Goal: Check status: Check status

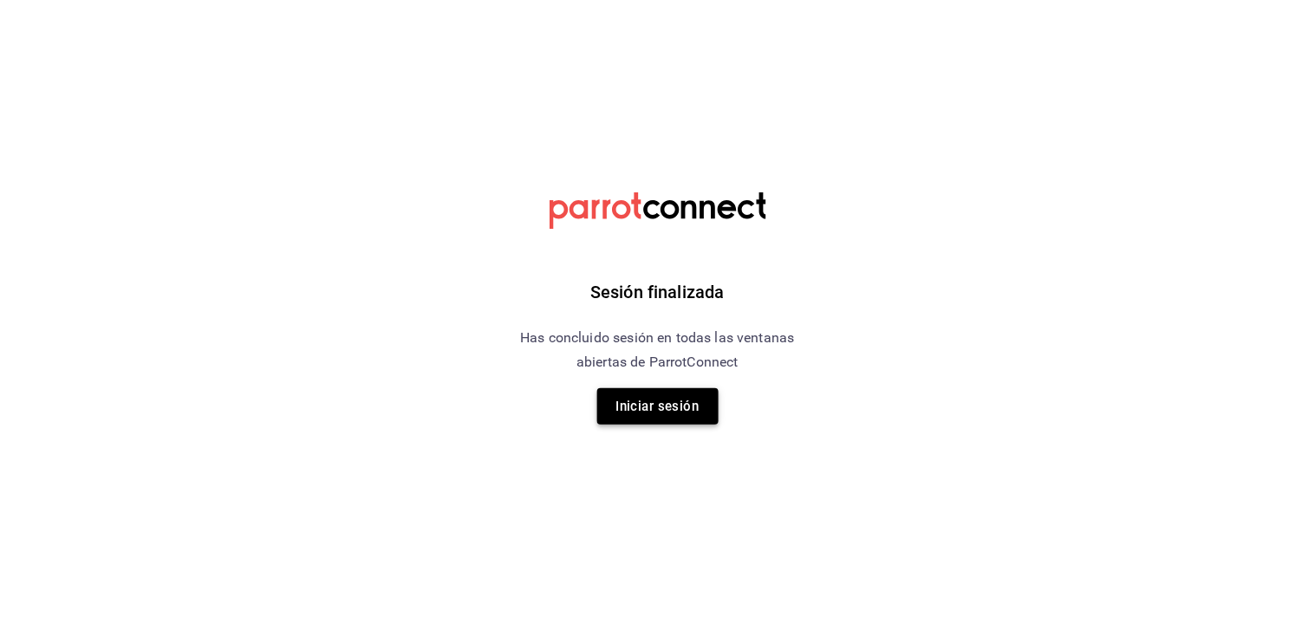
click at [607, 414] on button "Iniciar sesión" at bounding box center [657, 406] width 121 height 36
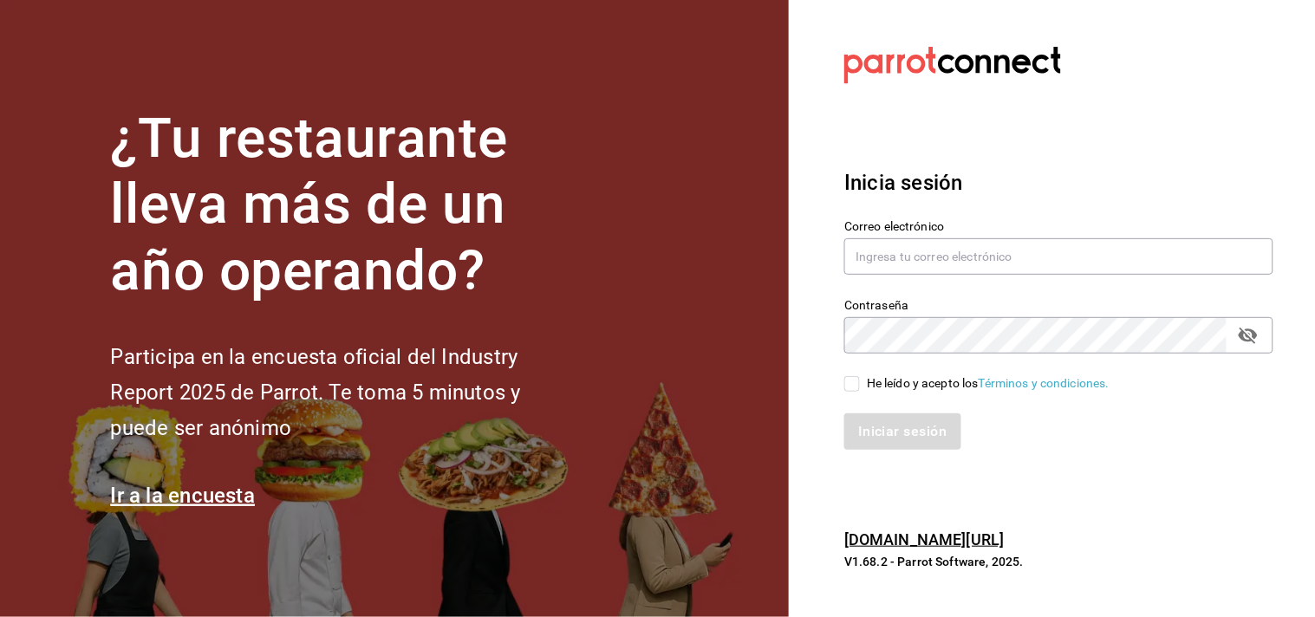
click at [854, 290] on div "Contraseña Contraseña" at bounding box center [1048, 315] width 450 height 76
click at [891, 241] on input "text" at bounding box center [1058, 256] width 429 height 36
type input "[EMAIL_ADDRESS][DOMAIN_NAME]"
click at [895, 386] on div "He leído y acepto los Términos y condiciones." at bounding box center [988, 383] width 243 height 18
click at [860, 386] on input "He leído y acepto los Términos y condiciones." at bounding box center [852, 384] width 16 height 16
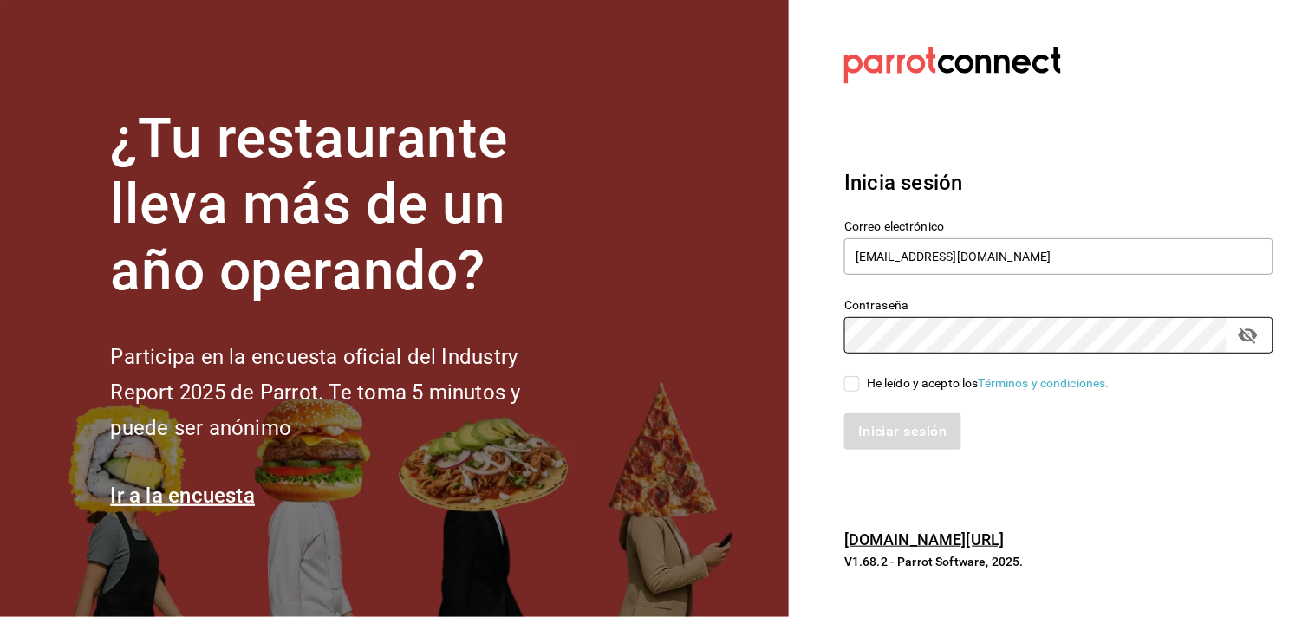
checkbox input "true"
click at [894, 432] on button "Iniciar sesión" at bounding box center [903, 431] width 118 height 36
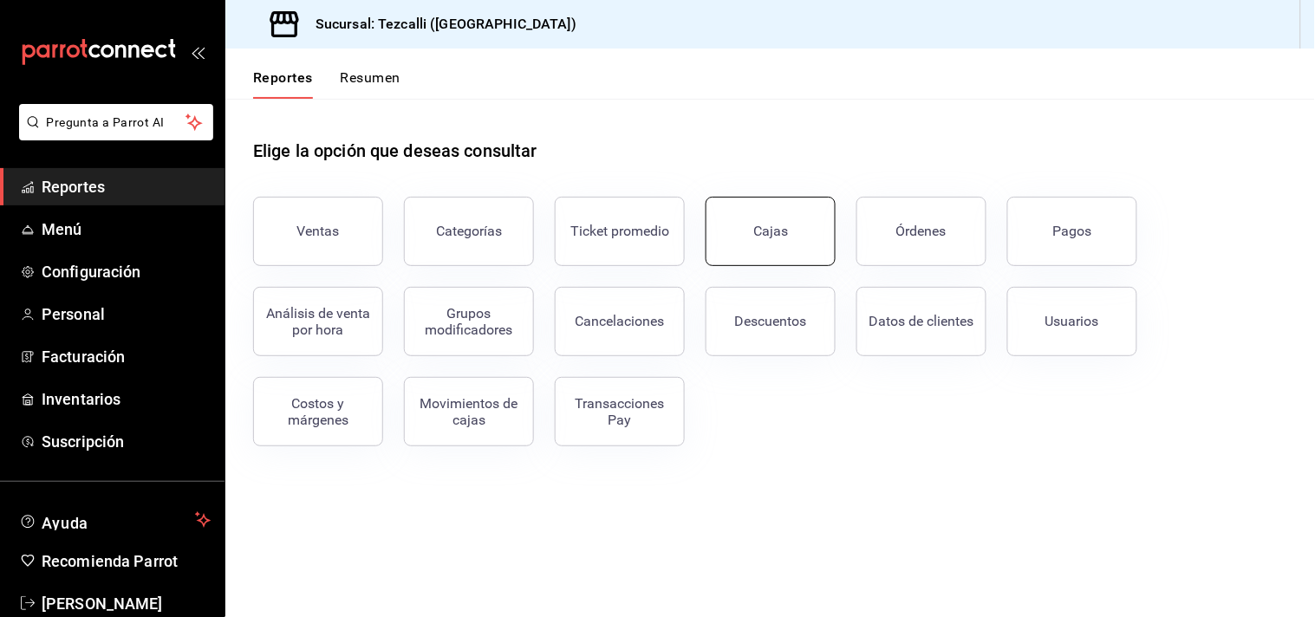
click at [763, 261] on button "Cajas" at bounding box center [770, 231] width 130 height 69
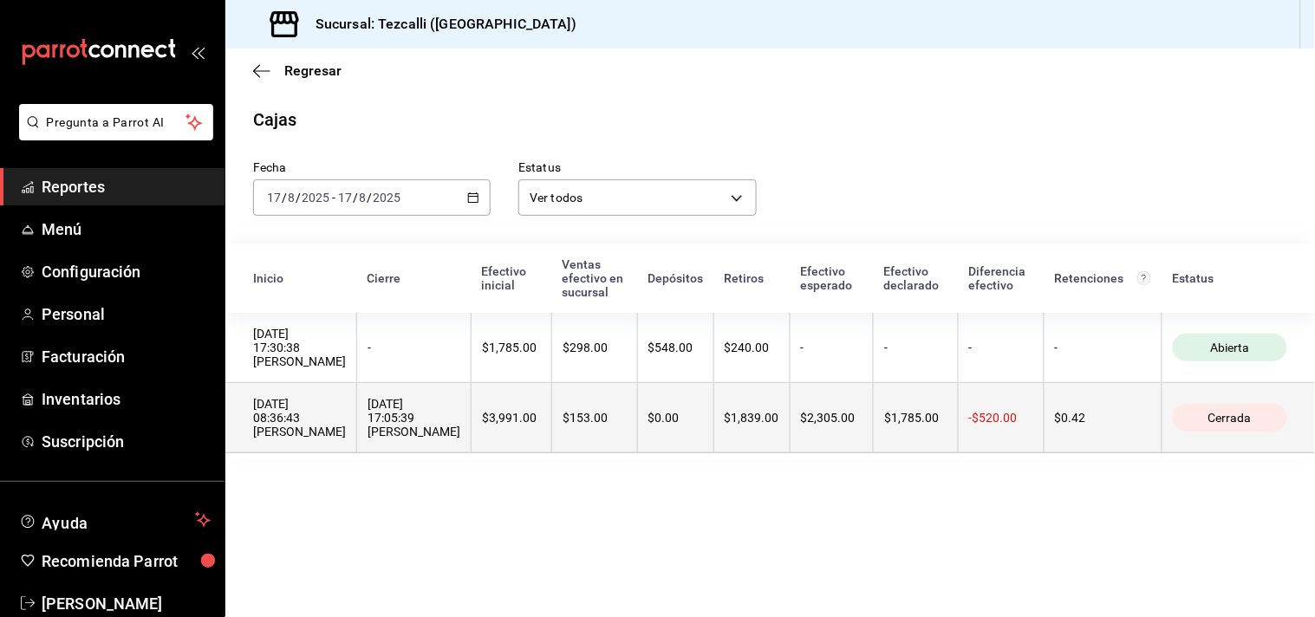
click at [471, 420] on th "17/08/2025 17:05:39 Karla Estefany Leal Barranco" at bounding box center [414, 418] width 114 height 70
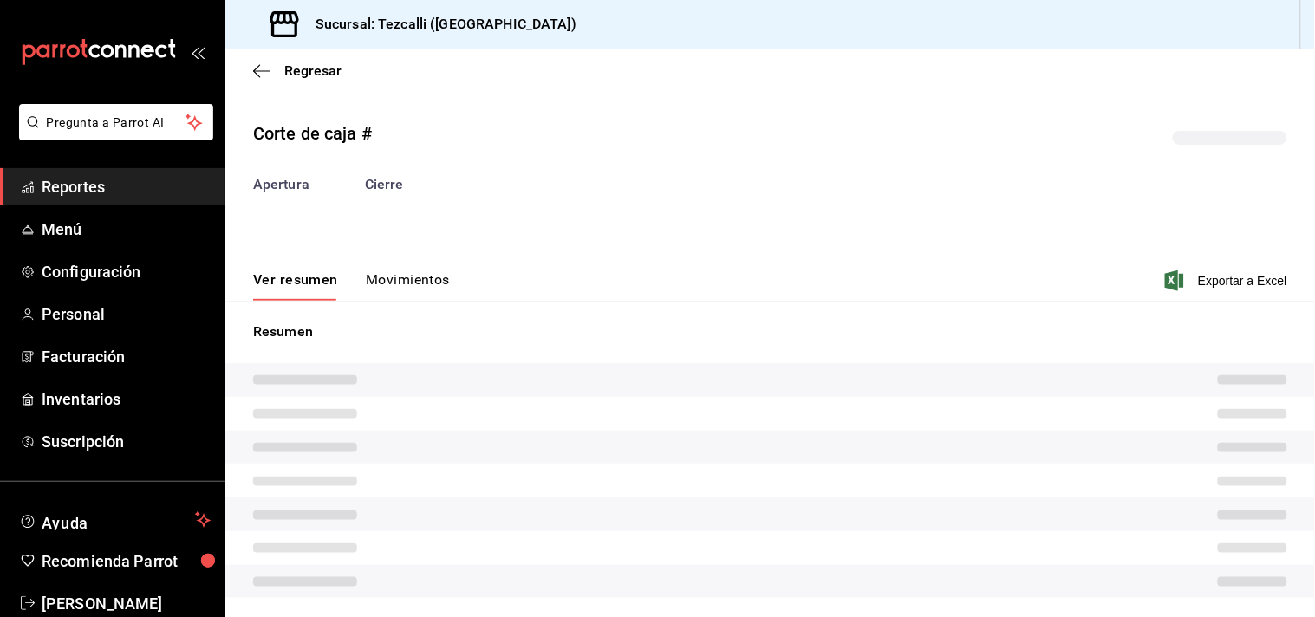
click at [366, 290] on button "Movimientos" at bounding box center [408, 285] width 84 height 29
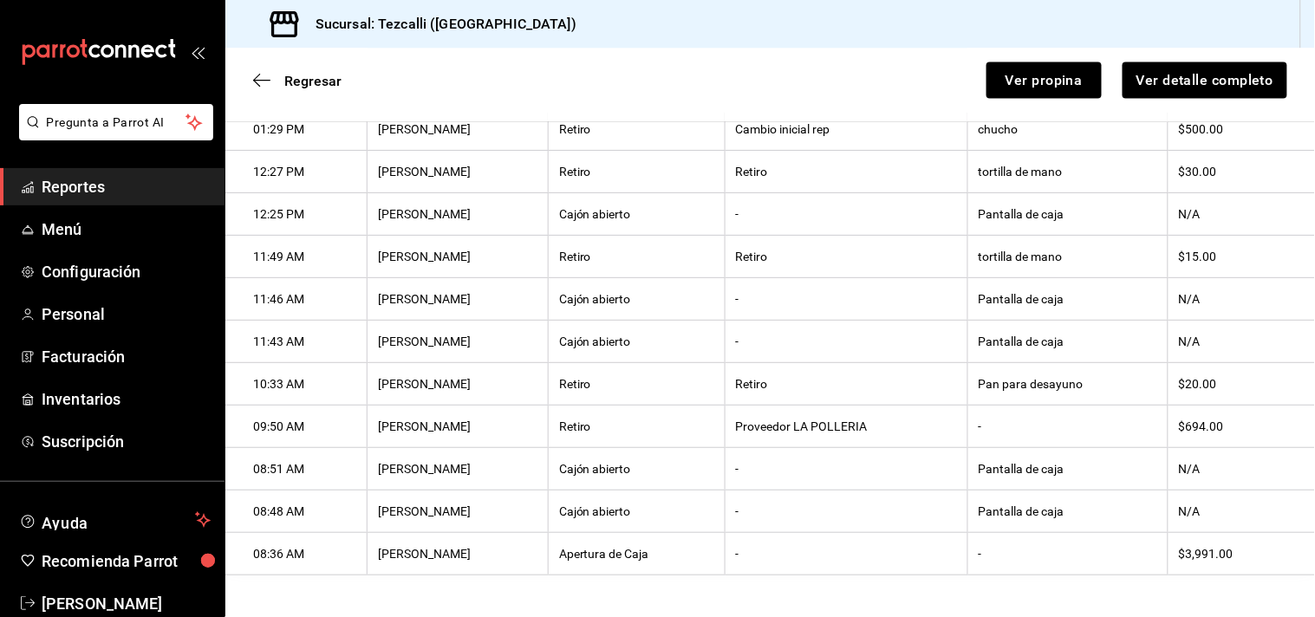
scroll to position [731, 0]
click at [276, 62] on div "Regresar Ver propina Ver detalle completo" at bounding box center [769, 81] width 1089 height 64
click at [284, 76] on span "Regresar" at bounding box center [312, 81] width 57 height 16
